Goal: Find specific page/section: Find specific page/section

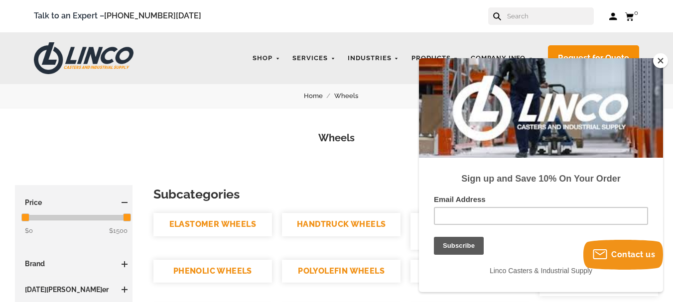
click at [663, 61] on button "Close" at bounding box center [660, 60] width 15 height 15
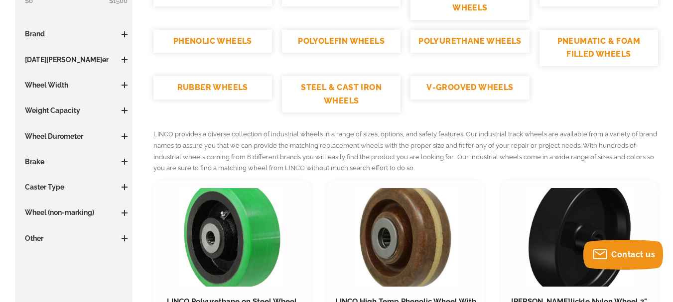
scroll to position [161, 0]
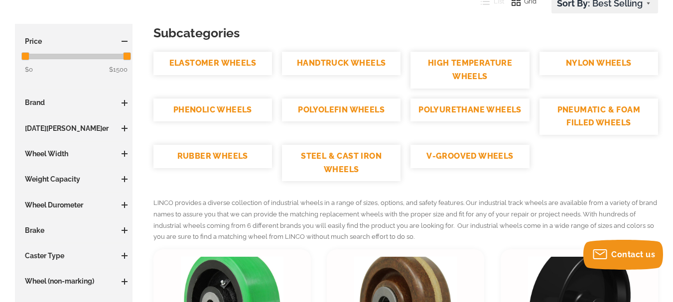
click at [230, 154] on link "RUBBER WHEELS" at bounding box center [212, 156] width 119 height 23
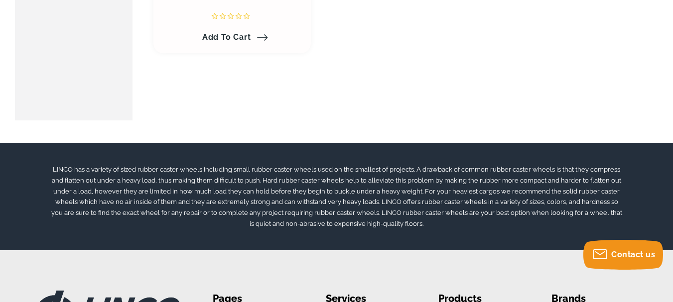
scroll to position [2331, 0]
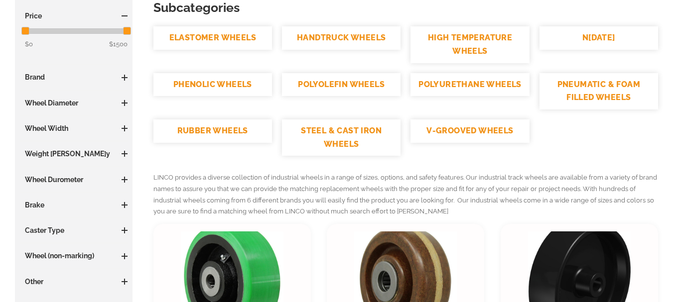
scroll to position [161, 0]
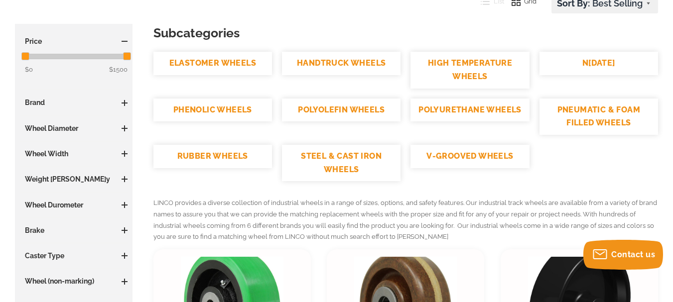
click at [124, 127] on span at bounding box center [124, 129] width 1 height 6
